Goal: Information Seeking & Learning: Learn about a topic

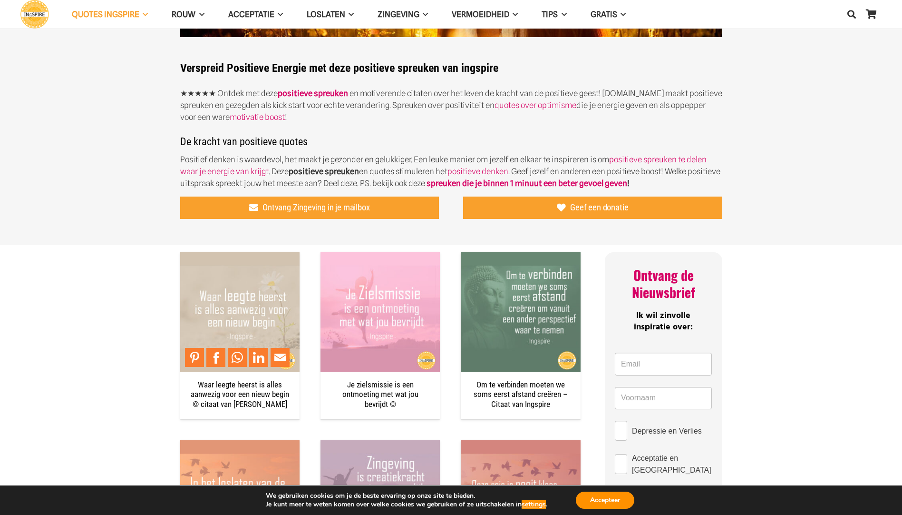
scroll to position [238, 0]
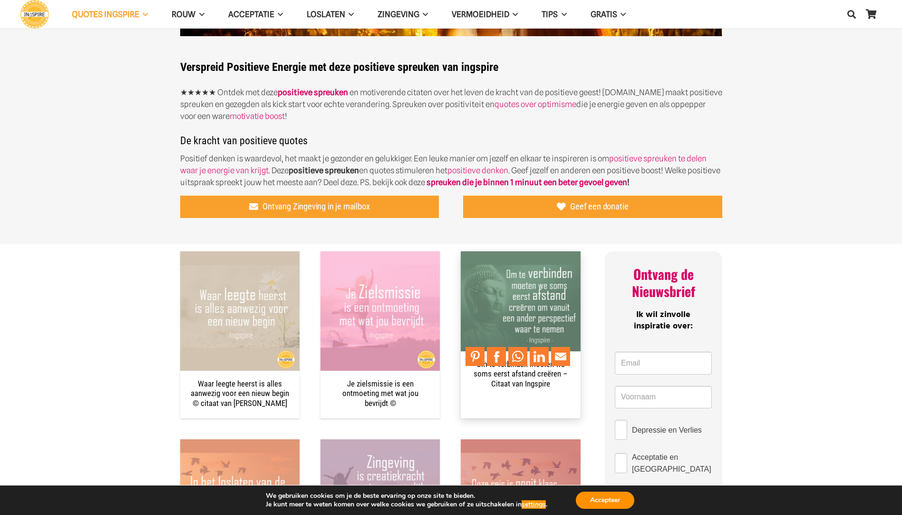
click at [540, 305] on img "Om te verbinden moeten we soms eerst afstand creëren – Citaat van Ingspire" at bounding box center [520, 310] width 119 height 119
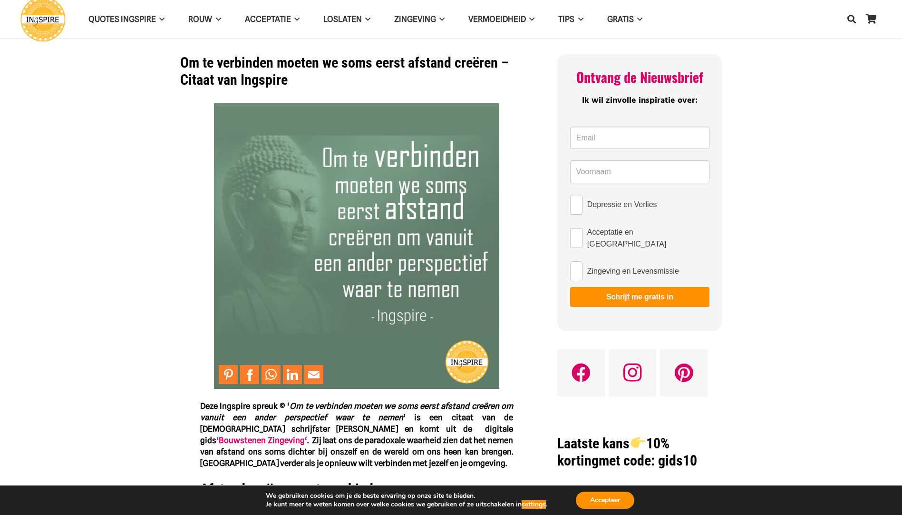
click at [223, 108] on img at bounding box center [356, 245] width 285 height 285
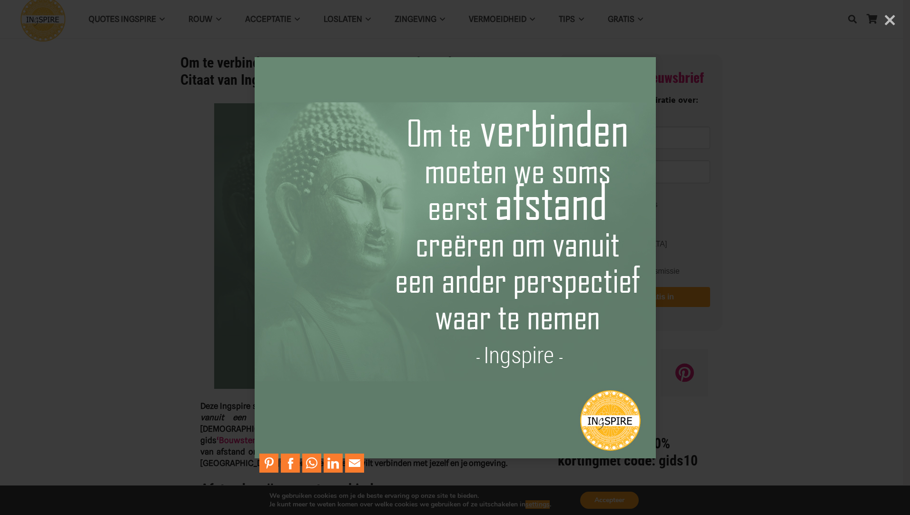
click at [395, 91] on img at bounding box center [455, 257] width 401 height 439
click at [349, 426] on img at bounding box center [455, 257] width 401 height 439
click at [280, 417] on img at bounding box center [455, 257] width 401 height 439
click at [599, 417] on img at bounding box center [455, 257] width 401 height 439
click at [892, 20] on div "× Loading..." at bounding box center [455, 257] width 910 height 515
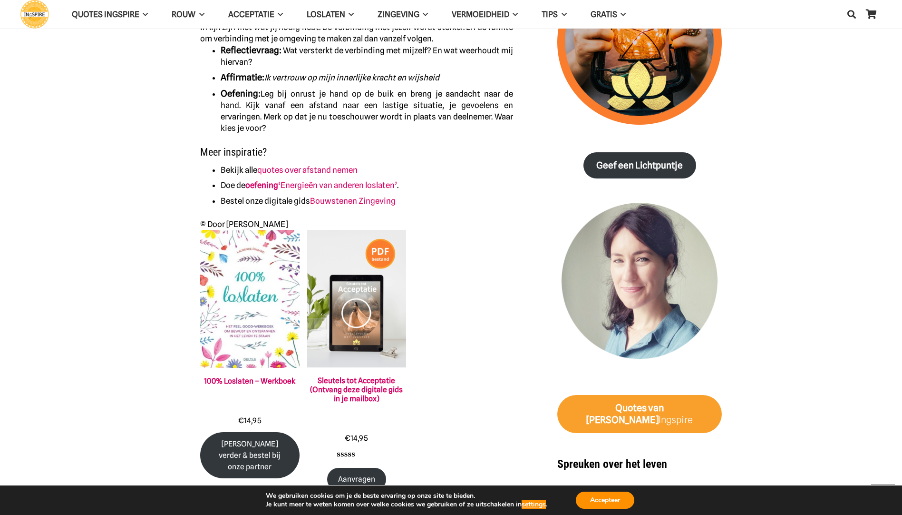
scroll to position [714, 0]
